Goal: Book appointment/travel/reservation

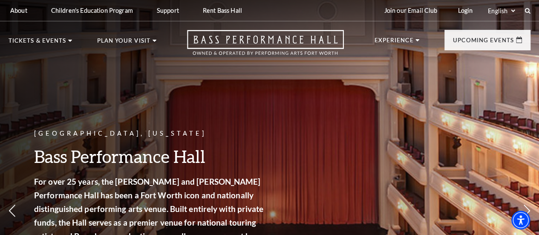
scroll to position [0, 0]
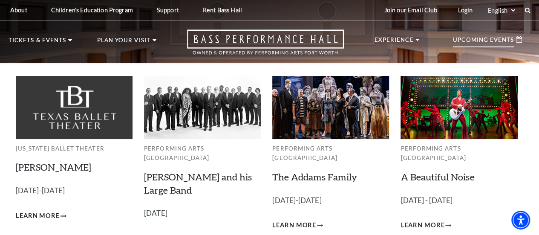
click at [491, 46] on p "Upcoming Events" at bounding box center [483, 42] width 61 height 10
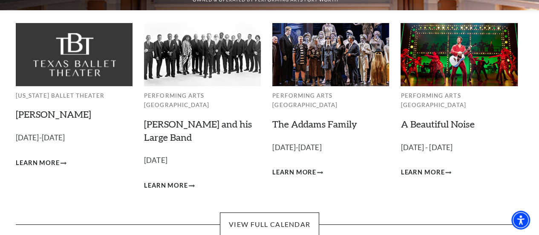
scroll to position [54, 0]
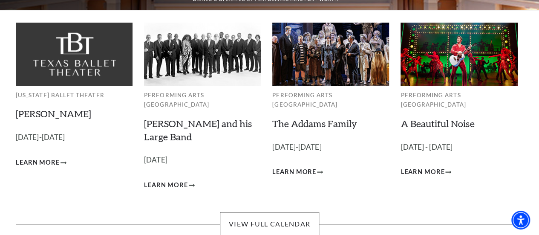
click at [38, 127] on div "[US_STATE] Ballet Theater [PERSON_NAME] Empty heading [DATE]-[DATE] Learn More" at bounding box center [74, 107] width 117 height 168
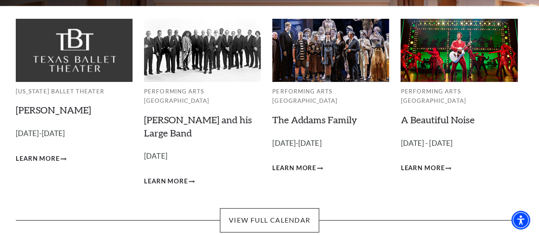
scroll to position [59, 0]
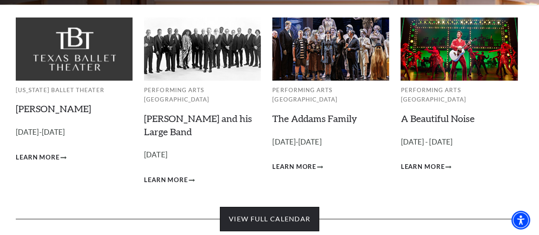
click at [266, 216] on link "View Full Calendar" at bounding box center [269, 219] width 99 height 24
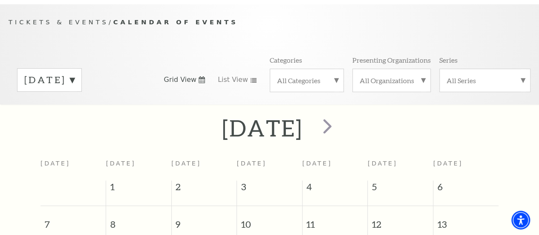
scroll to position [67, 0]
click at [339, 133] on span "next" at bounding box center [327, 126] width 24 height 24
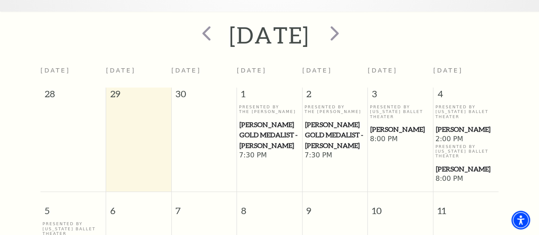
scroll to position [0, 0]
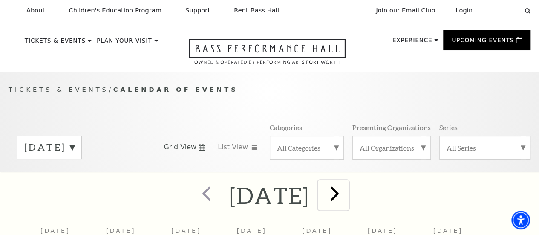
click at [347, 200] on span "next" at bounding box center [334, 193] width 24 height 24
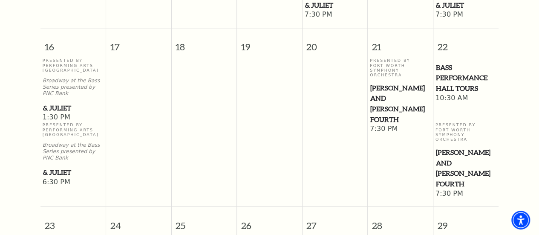
scroll to position [748, 0]
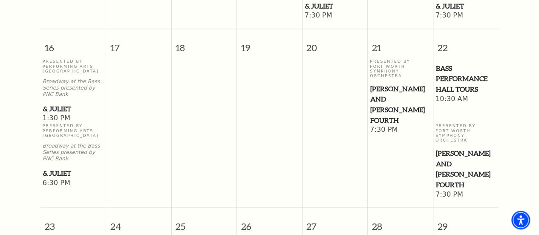
click at [388, 107] on span "[PERSON_NAME] and [PERSON_NAME] Fourth" at bounding box center [400, 104] width 60 height 42
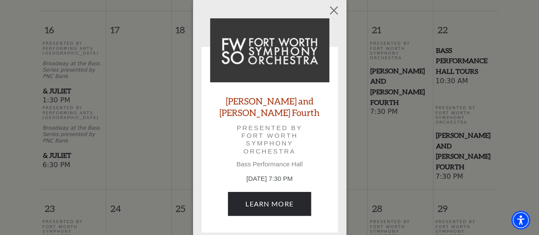
scroll to position [765, 0]
click at [239, 104] on link "[PERSON_NAME] and [PERSON_NAME] Fourth" at bounding box center [269, 106] width 119 height 23
click at [335, 16] on button "Close" at bounding box center [333, 11] width 16 height 16
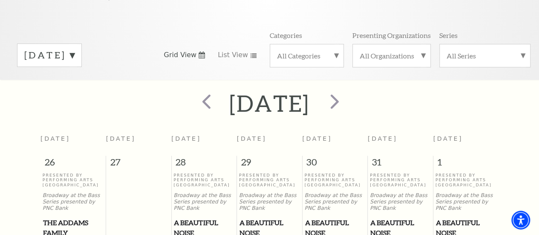
scroll to position [84, 0]
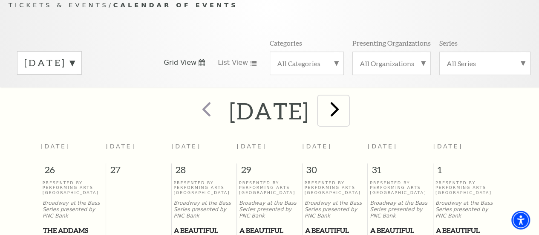
click at [347, 116] on span "next" at bounding box center [334, 109] width 24 height 24
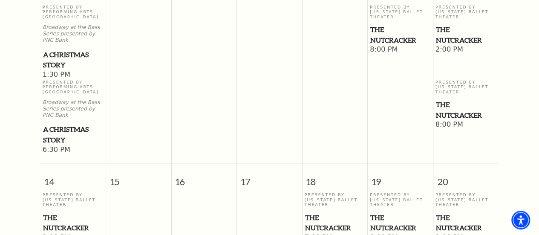
scroll to position [469, 0]
